Goal: Task Accomplishment & Management: Manage account settings

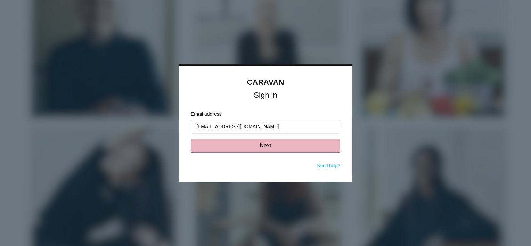
click at [259, 146] on button "Next" at bounding box center [265, 146] width 149 height 14
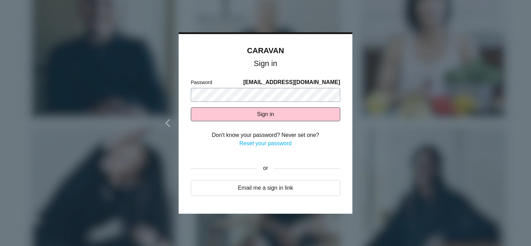
click at [191, 107] on button "Sign in" at bounding box center [265, 114] width 149 height 14
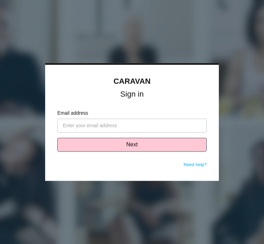
click at [153, 127] on input "Email address" at bounding box center [131, 126] width 149 height 14
type input "[EMAIL_ADDRESS][DOMAIN_NAME]"
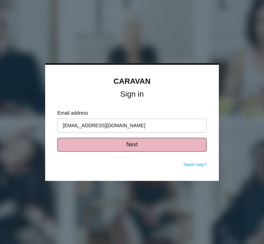
click at [168, 143] on button "Next" at bounding box center [131, 145] width 149 height 14
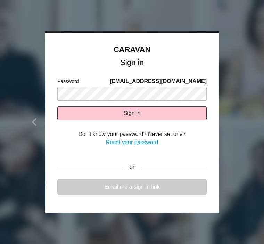
click at [131, 182] on link "Email me a sign in link" at bounding box center [131, 187] width 149 height 16
